Goal: Information Seeking & Learning: Learn about a topic

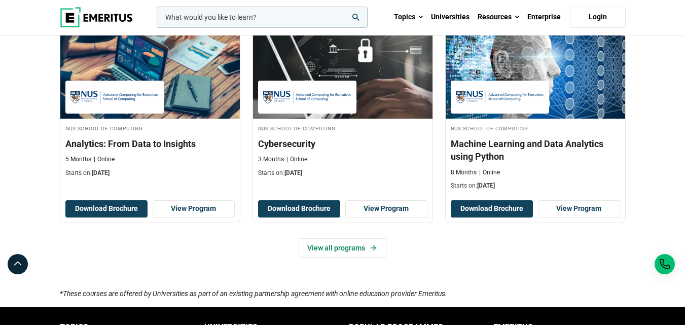
scroll to position [710, 0]
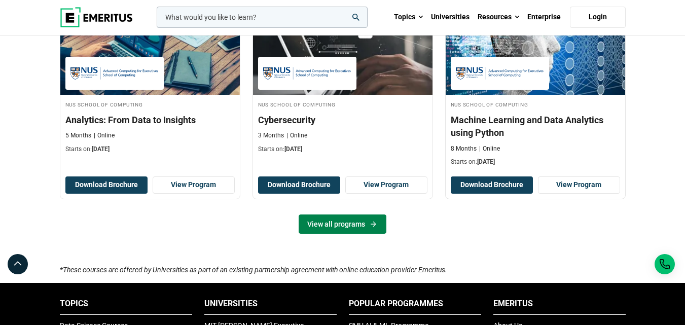
click at [322, 227] on link "View all programs" at bounding box center [343, 223] width 88 height 19
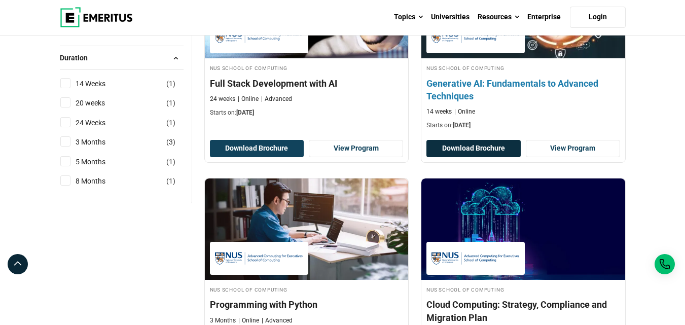
scroll to position [608, 0]
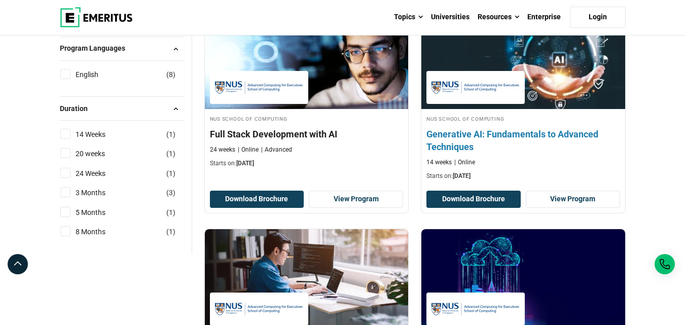
click at [459, 136] on h4 "Generative AI: Fundamentals to Advanced Techniques" at bounding box center [523, 140] width 194 height 25
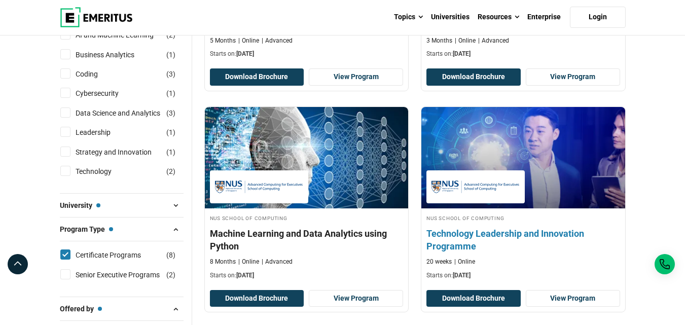
scroll to position [203, 0]
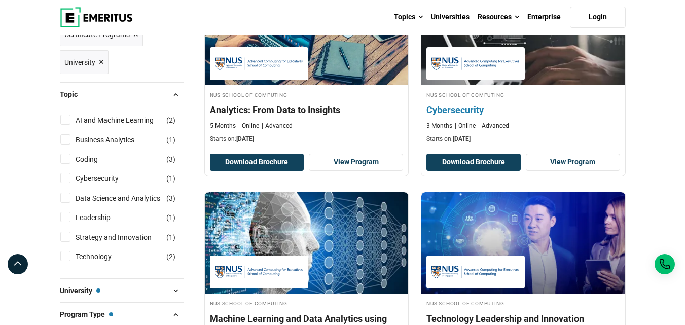
click at [467, 107] on h4 "Cybersecurity" at bounding box center [523, 109] width 194 height 13
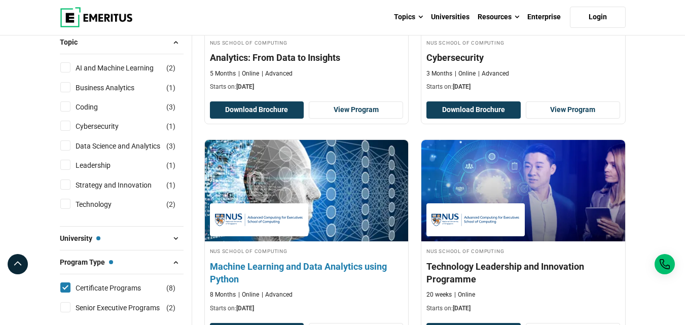
scroll to position [304, 0]
